Goal: Task Accomplishment & Management: Use online tool/utility

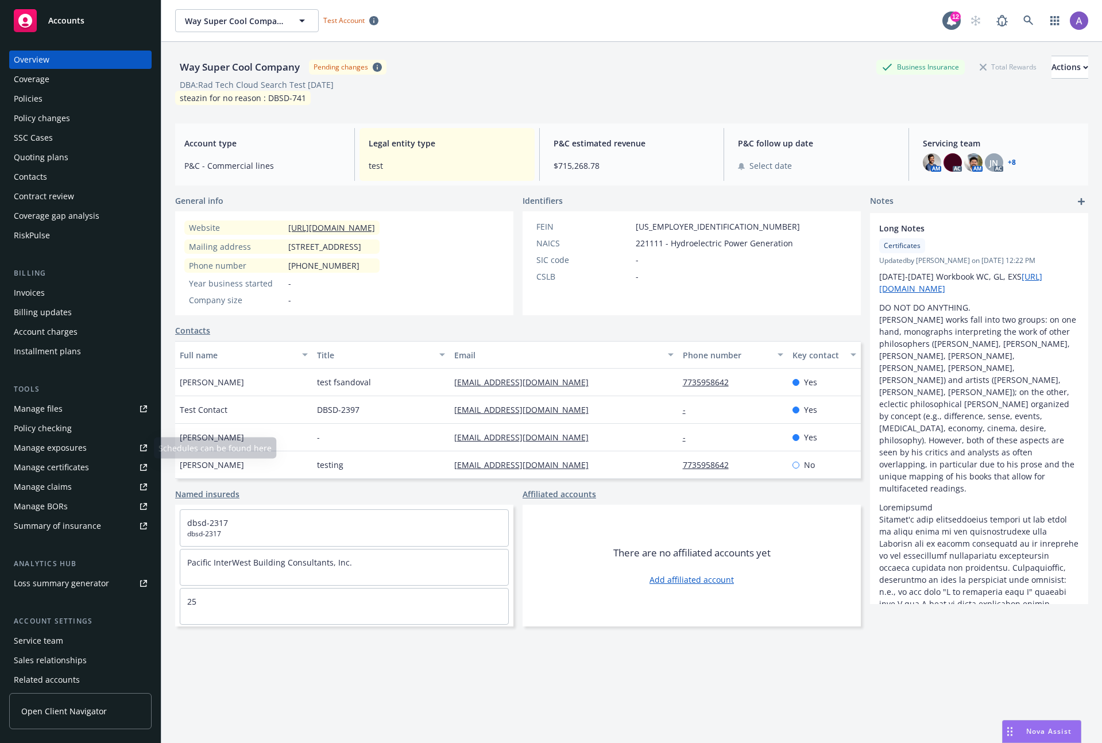
click at [78, 530] on div "Summary of insurance" at bounding box center [57, 526] width 87 height 18
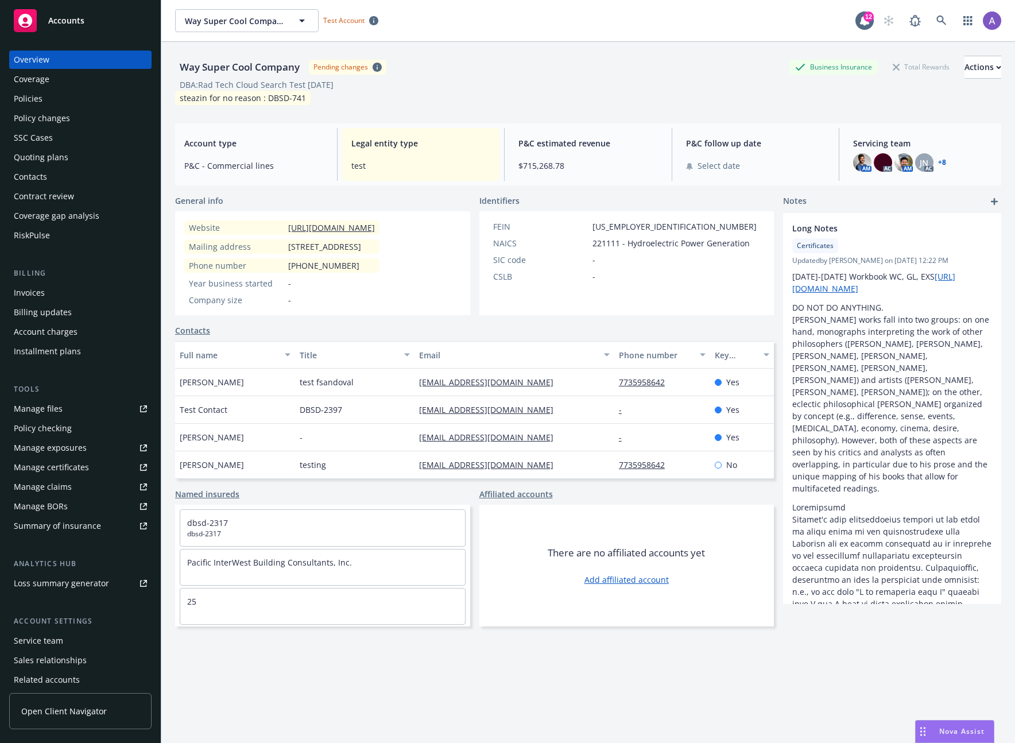
click at [605, 84] on div "DBA: Rad Tech Cloud Search Test Dec 5" at bounding box center [588, 85] width 826 height 12
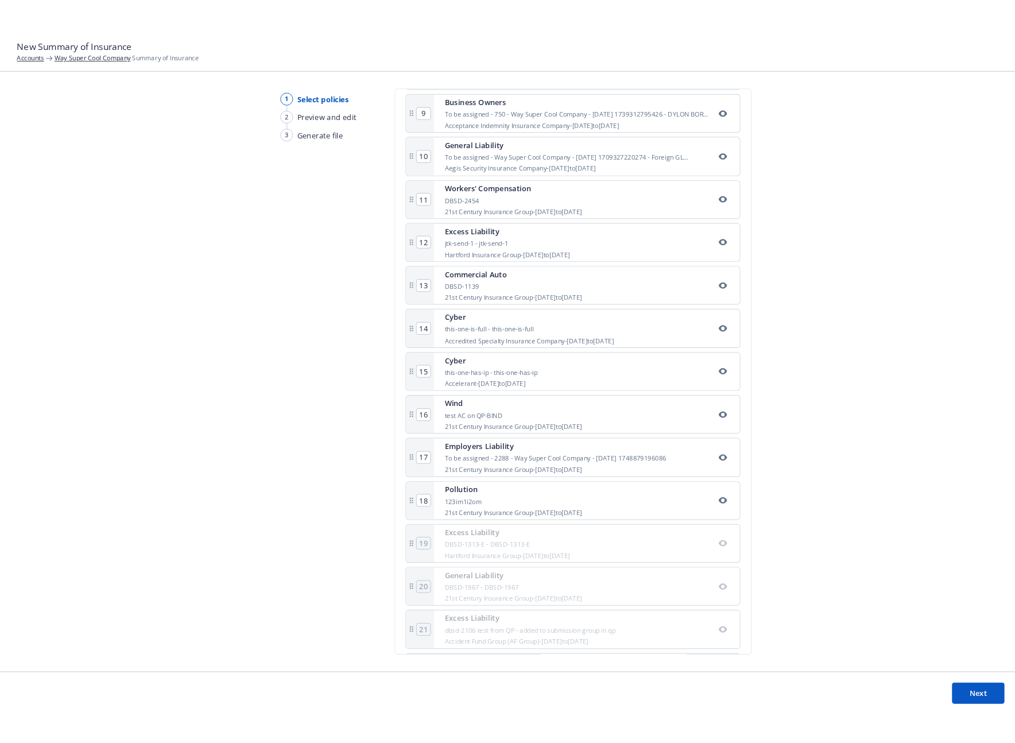
scroll to position [705, 0]
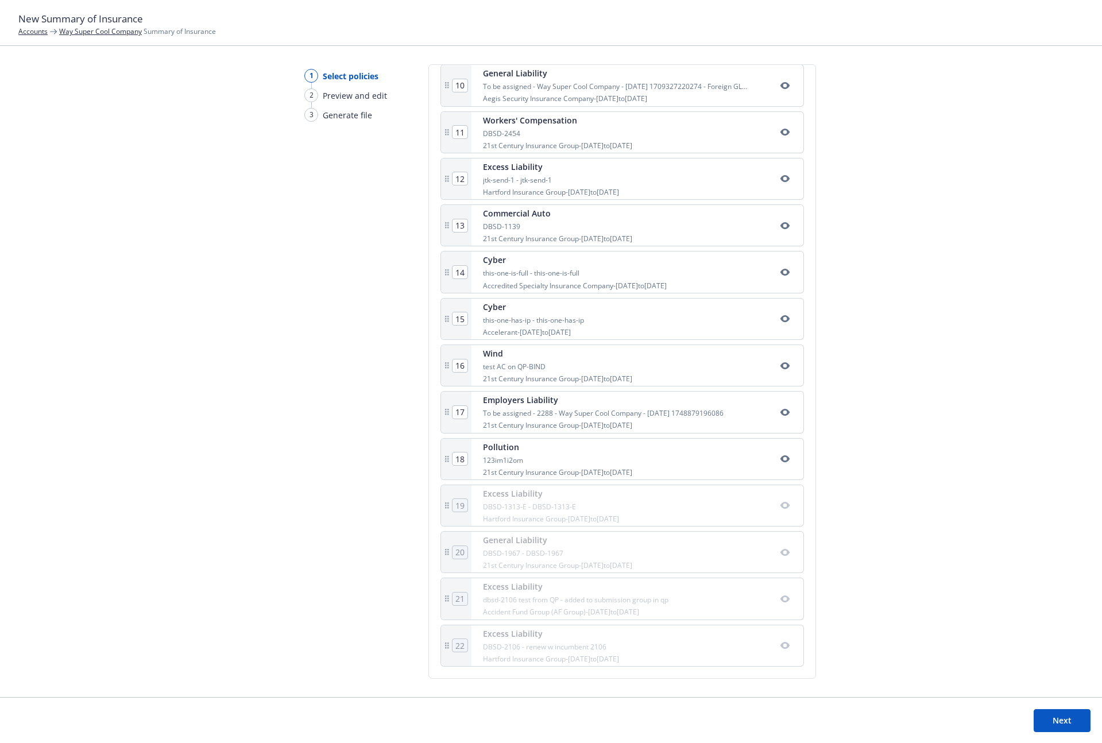
click at [1095, 720] on footer "Next" at bounding box center [551, 720] width 1102 height 46
click at [1069, 720] on button "Next" at bounding box center [1062, 720] width 57 height 23
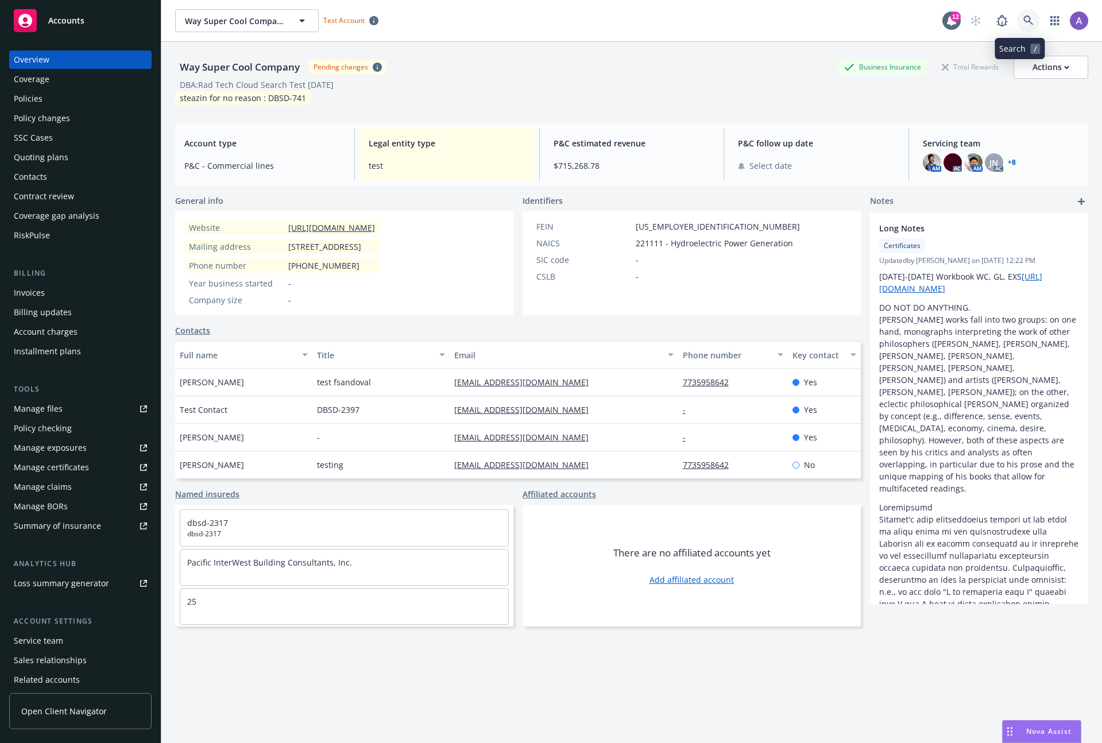
click at [1024, 13] on link at bounding box center [1028, 20] width 23 height 23
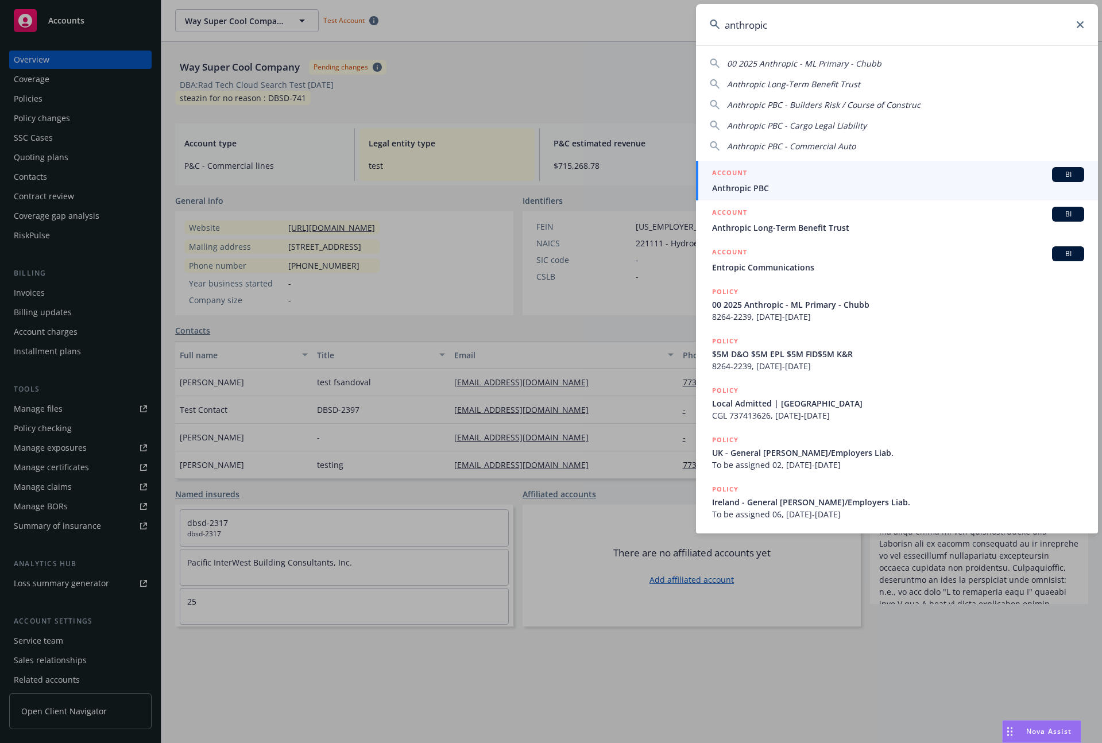
type input "anthropic"
click at [919, 180] on div "ACCOUNT BI" at bounding box center [898, 174] width 372 height 15
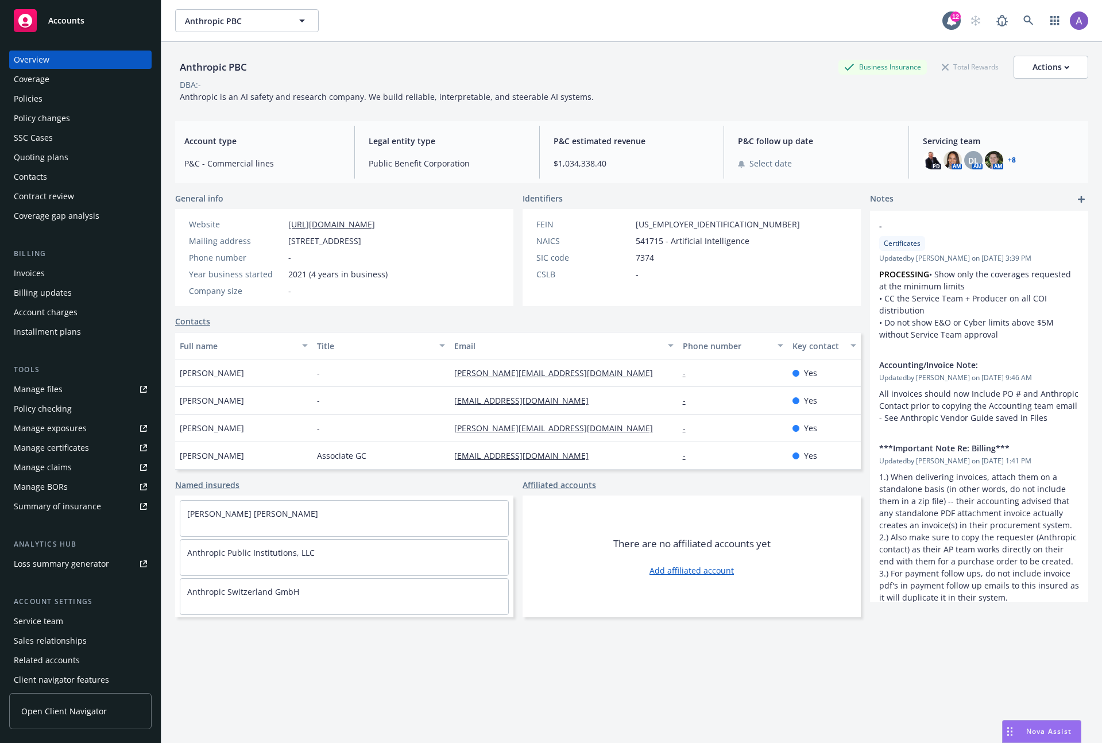
click at [66, 511] on div "Summary of insurance" at bounding box center [57, 506] width 87 height 18
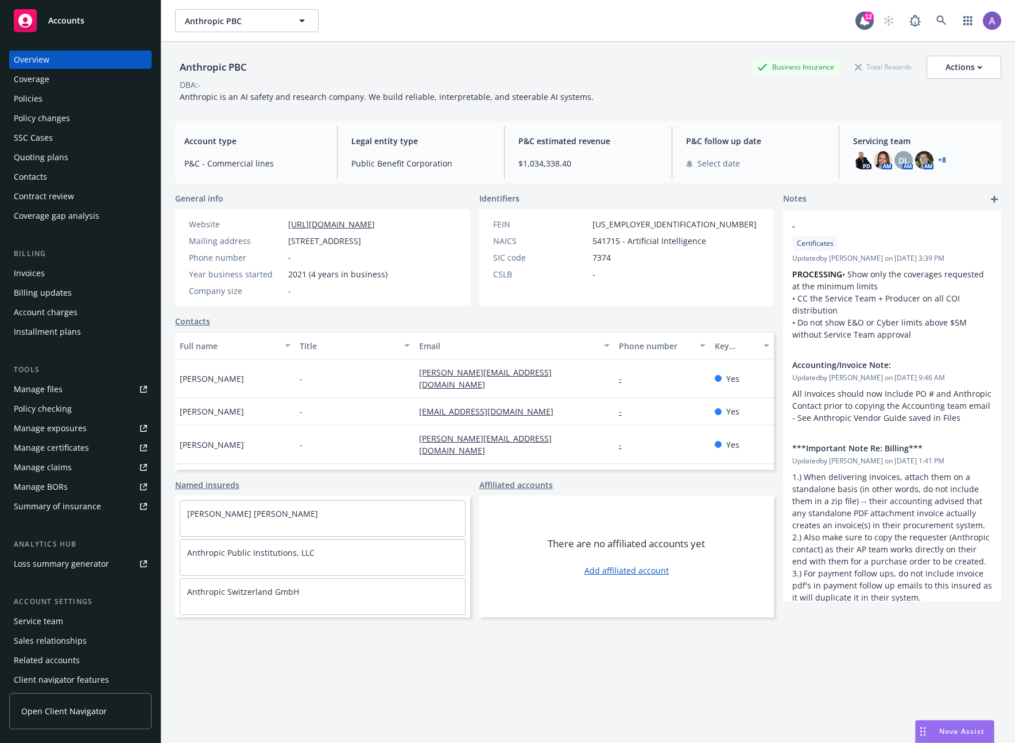
click at [622, 55] on div "Anthropic PBC Business Insurance Total Rewards Actions DBA: - Anthropic is an A…" at bounding box center [588, 77] width 826 height 70
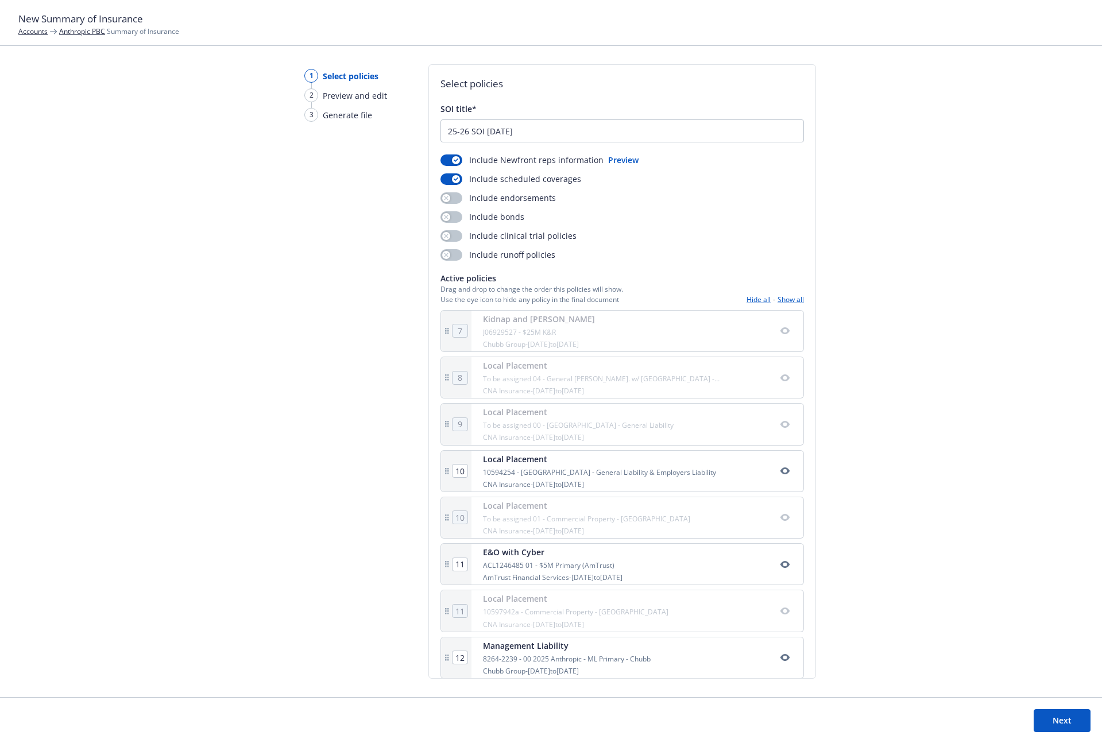
click at [1046, 719] on button "Next" at bounding box center [1062, 720] width 57 height 23
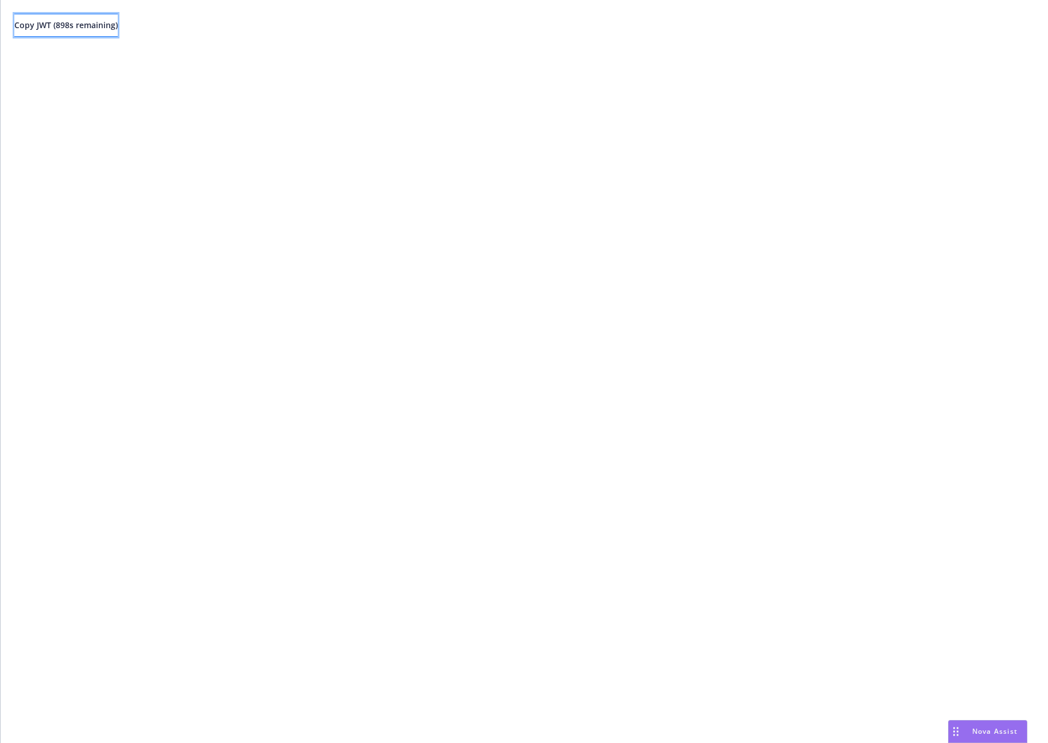
click at [110, 22] on span "Copy JWT ( 898 s remaining)" at bounding box center [65, 25] width 103 height 11
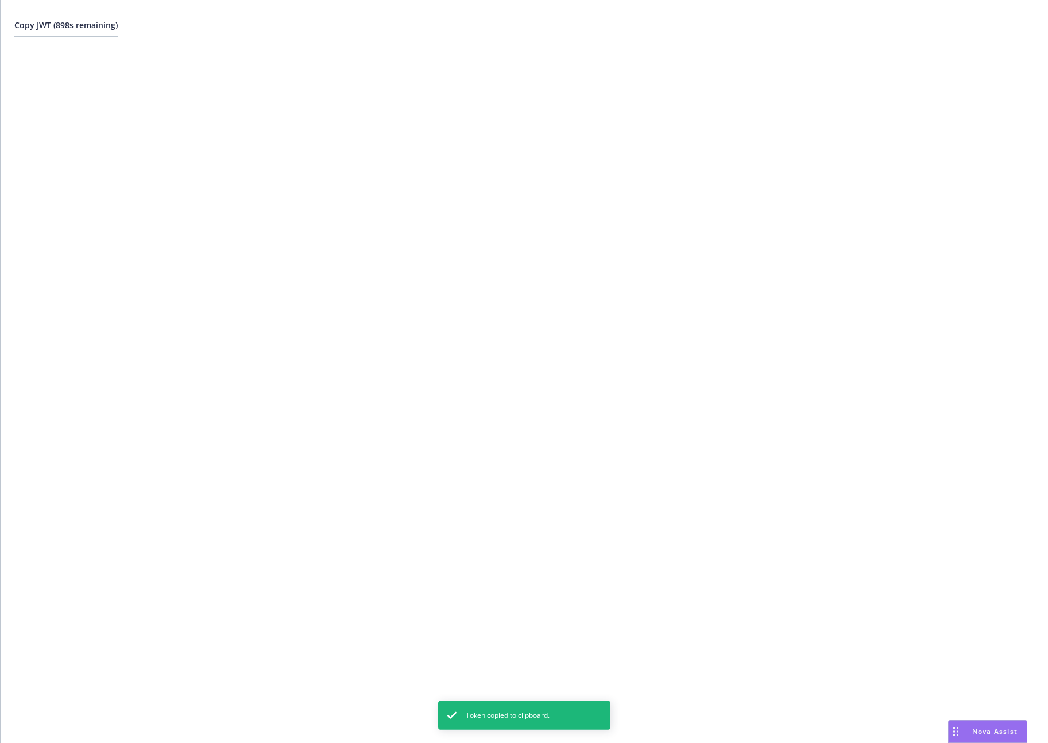
click at [368, 48] on div "Copy JWT ( 898 s remaining)" at bounding box center [524, 25] width 1047 height 51
